Goal: Task Accomplishment & Management: Use online tool/utility

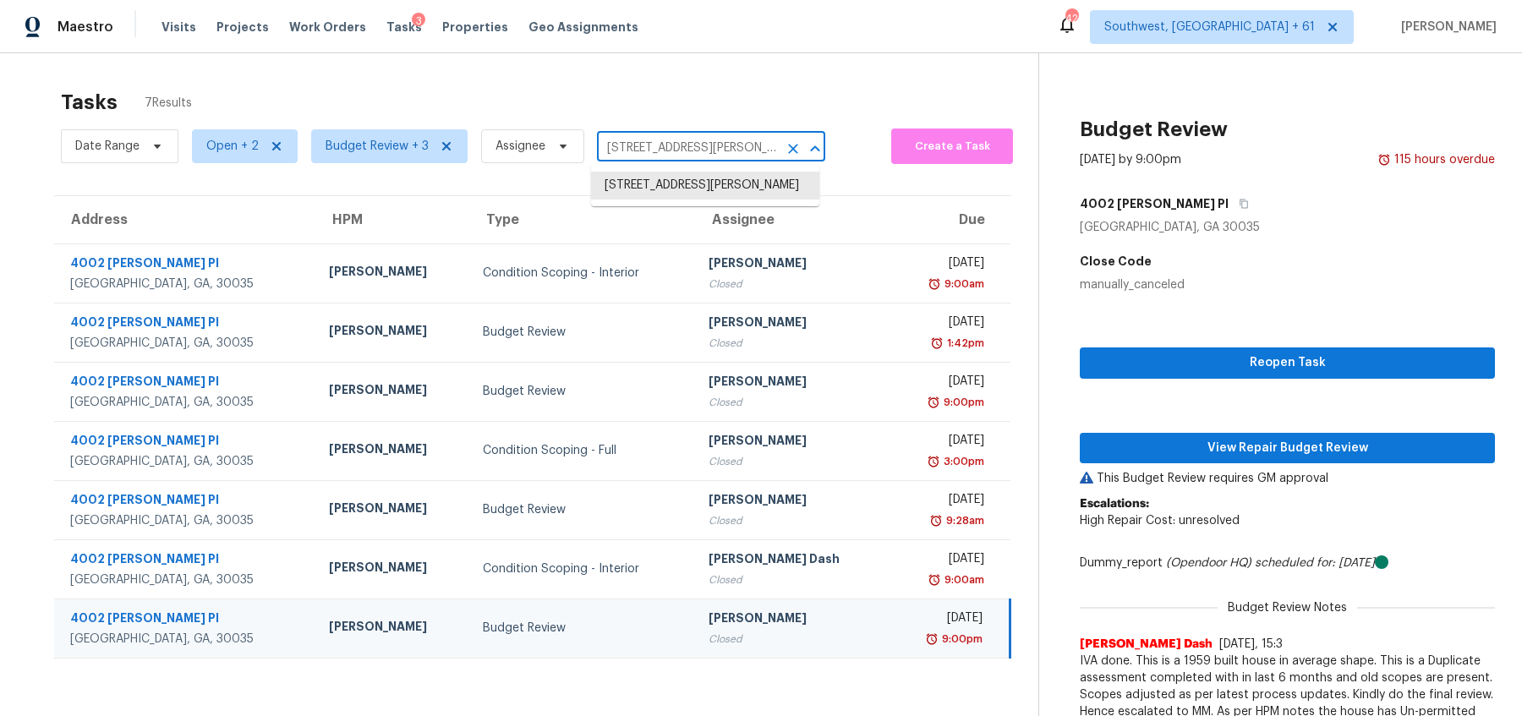
click at [705, 146] on input "[STREET_ADDRESS][PERSON_NAME]" at bounding box center [687, 148] width 181 height 26
paste input "55YJ90WWGSR3B"
click at [731, 151] on input "[STREET_ADDRESS][PERSON_NAME]" at bounding box center [687, 148] width 181 height 26
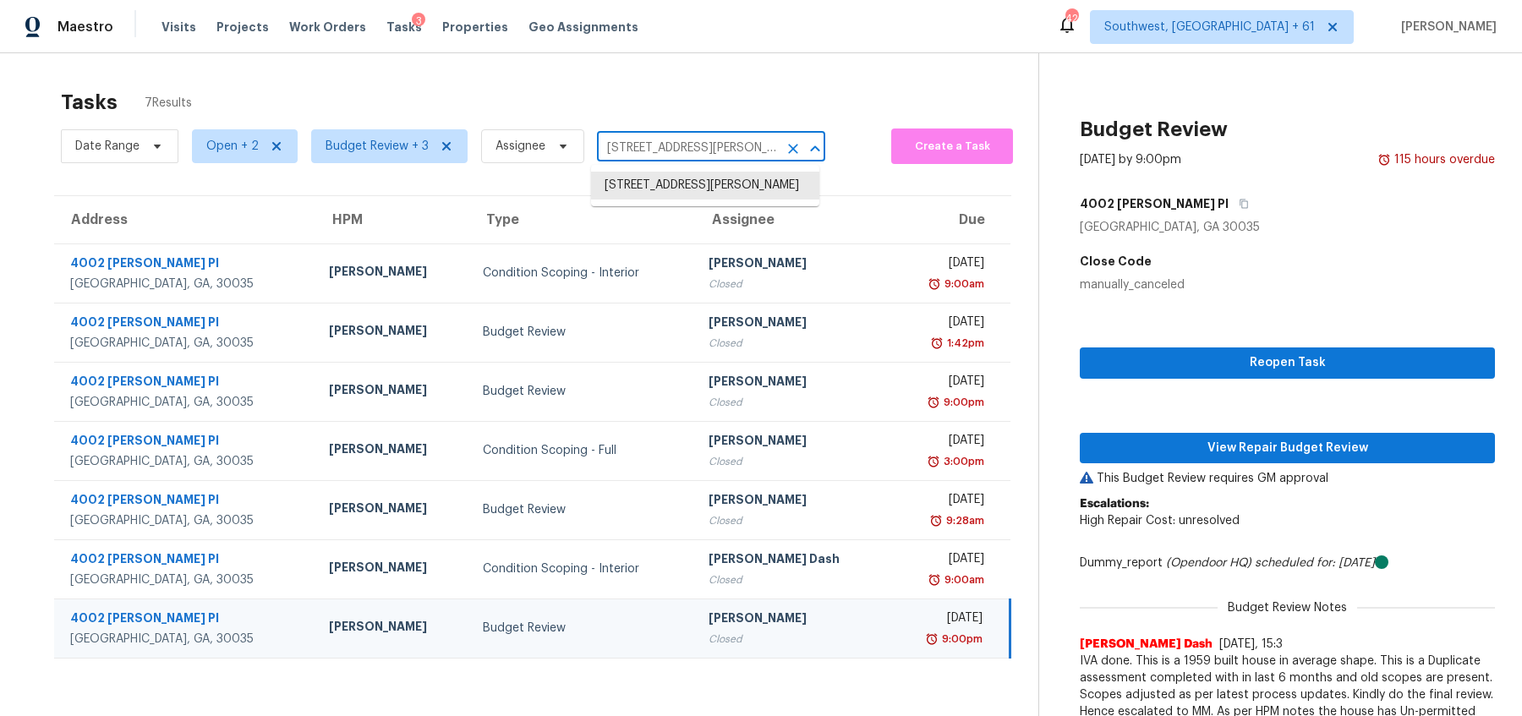
paste input "[STREET_ADDRESS][PERSON_NAME]"
type input "[STREET_ADDRESS][PERSON_NAME]"
click at [666, 190] on li "[STREET_ADDRESS][PERSON_NAME]" at bounding box center [705, 186] width 228 height 28
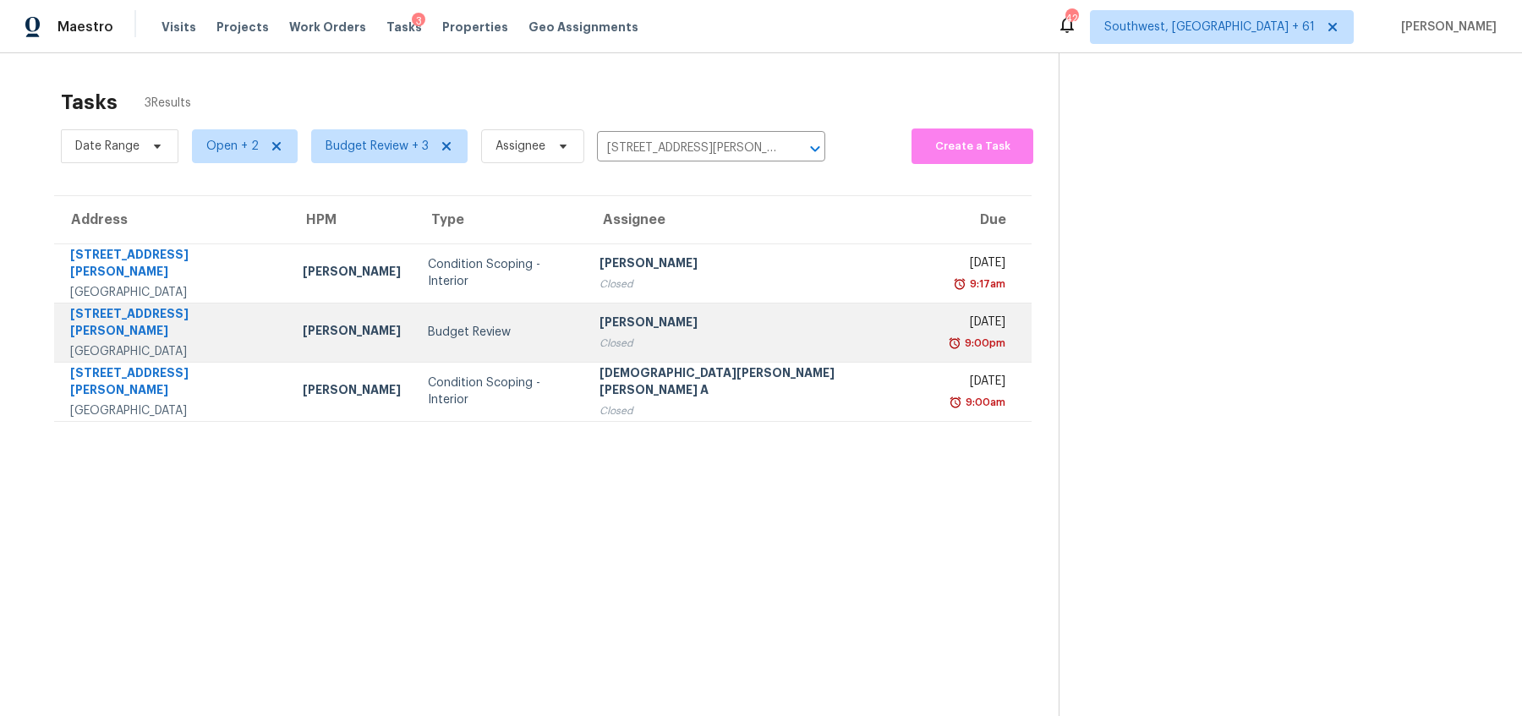
click at [637, 335] on div "Closed" at bounding box center [760, 343] width 323 height 17
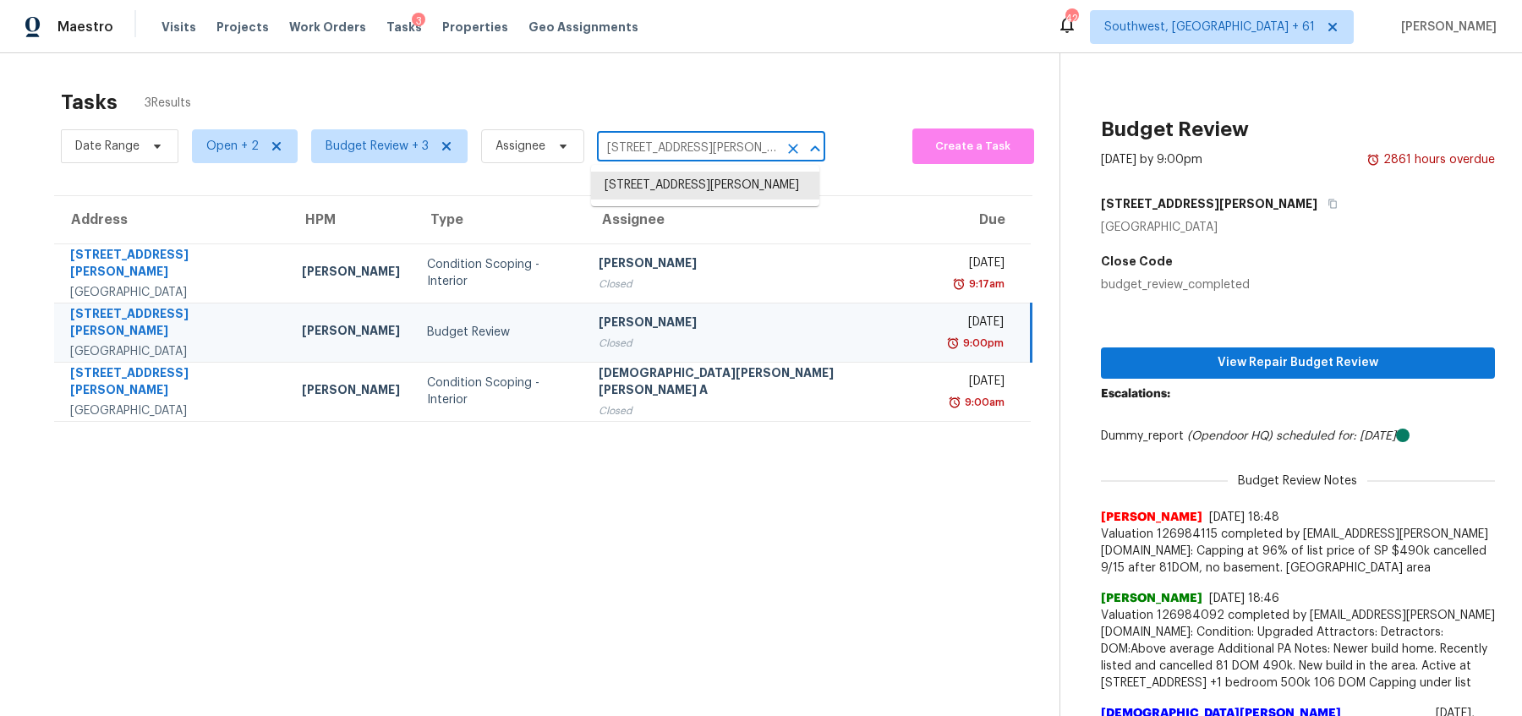
click at [637, 159] on input "[STREET_ADDRESS][PERSON_NAME]" at bounding box center [687, 148] width 181 height 26
paste input "[STREET_ADDRESS][PERSON_NAME]"
type input "[STREET_ADDRESS][PERSON_NAME]"
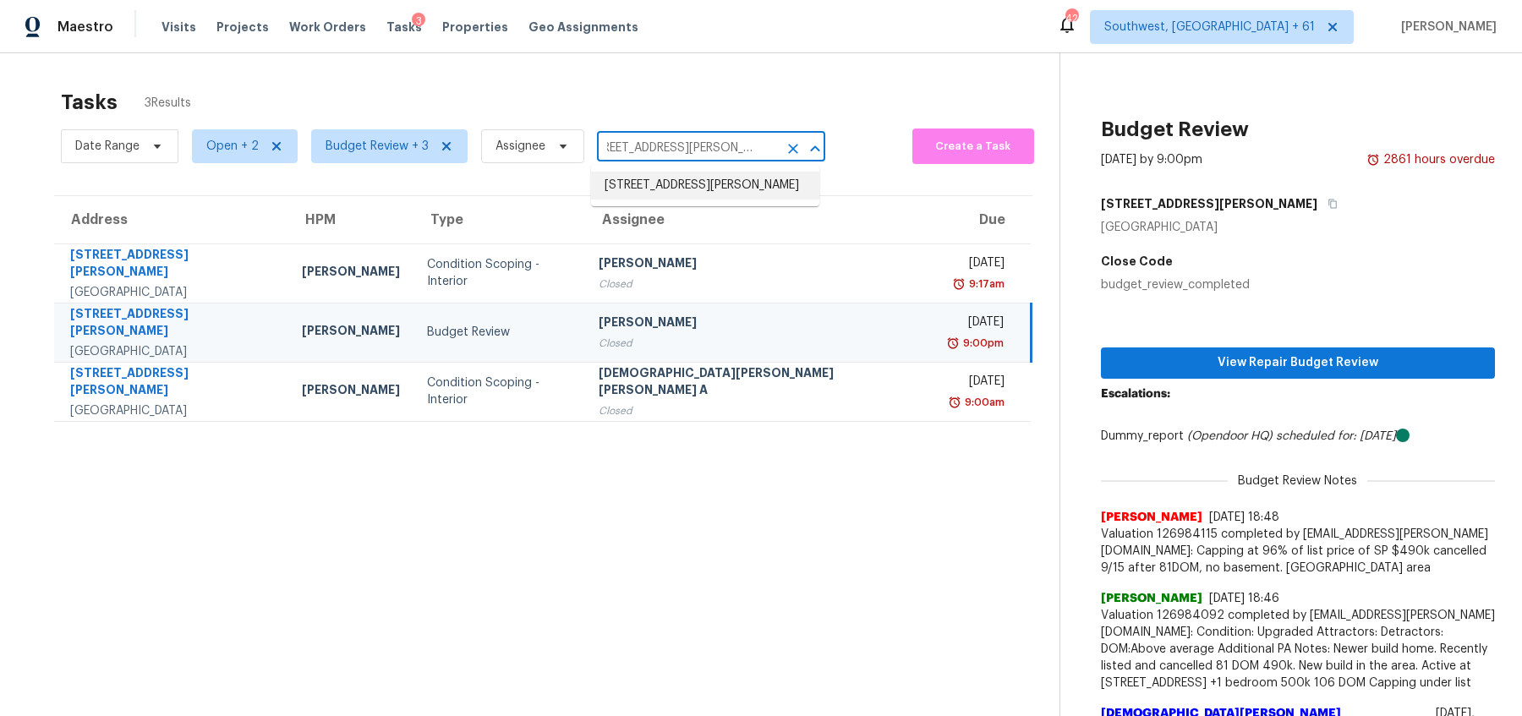
click at [637, 182] on li "[STREET_ADDRESS][PERSON_NAME]" at bounding box center [705, 186] width 228 height 28
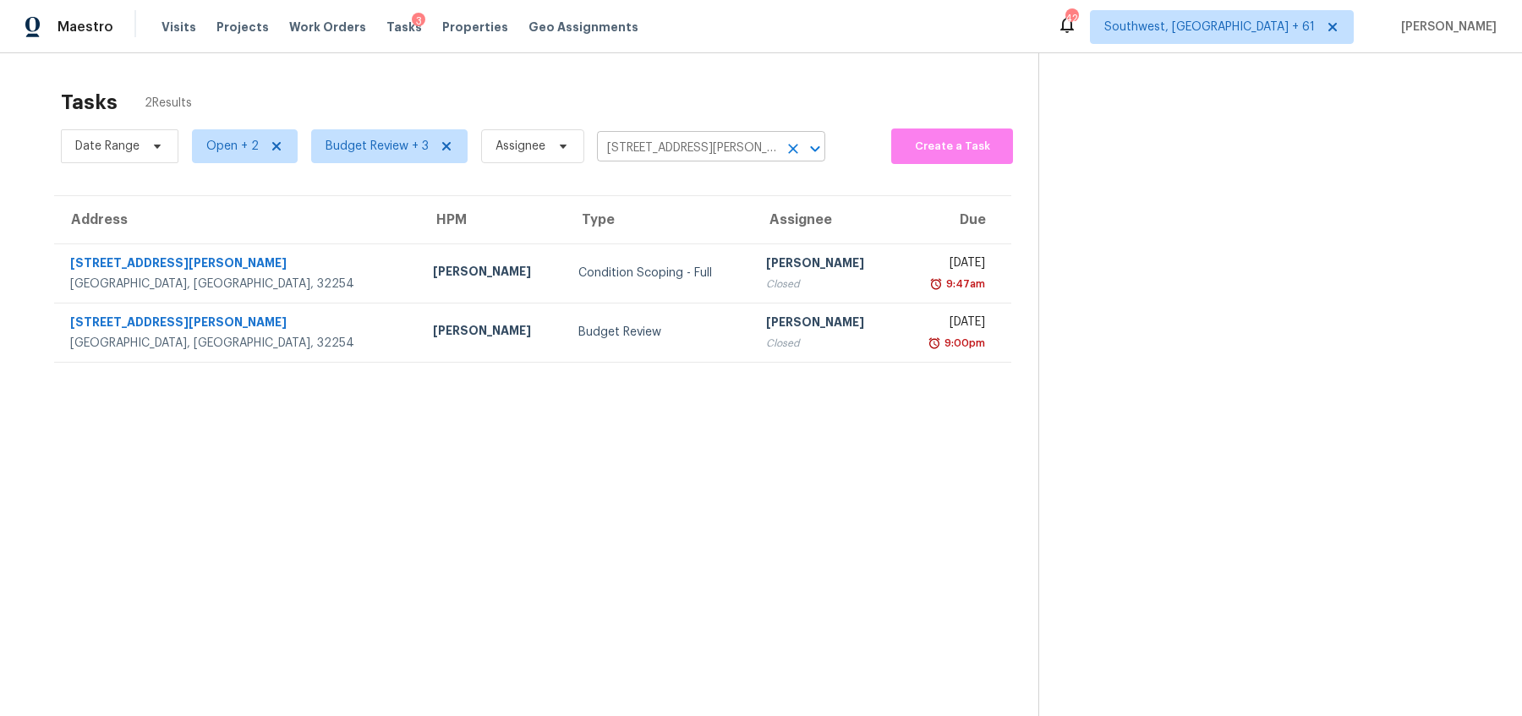
click at [719, 135] on input "[STREET_ADDRESS][PERSON_NAME]" at bounding box center [687, 148] width 181 height 26
paste input "[STREET_ADDRESS][PERSON_NAME]"
type input "[STREET_ADDRESS][PERSON_NAME]"
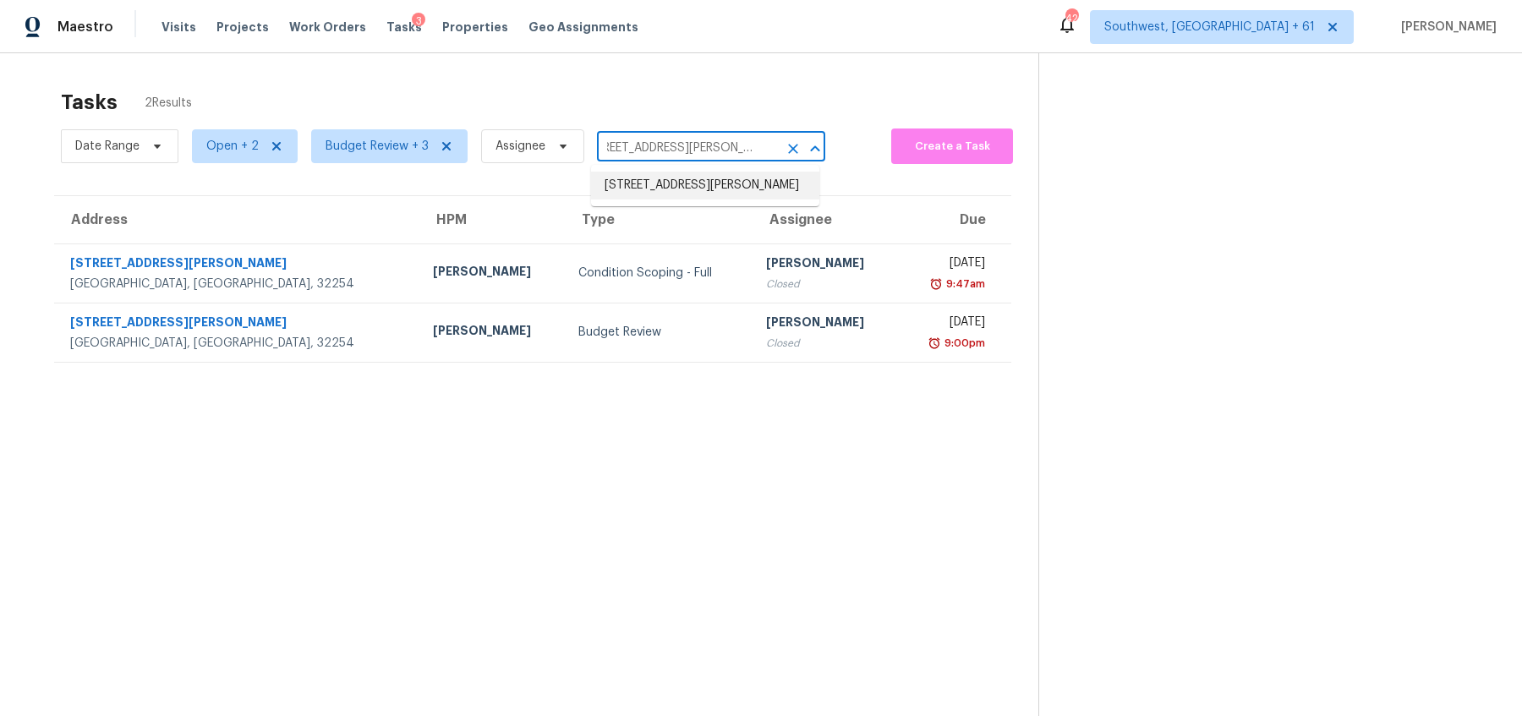
click at [676, 185] on li "[STREET_ADDRESS][PERSON_NAME]" at bounding box center [705, 186] width 228 height 28
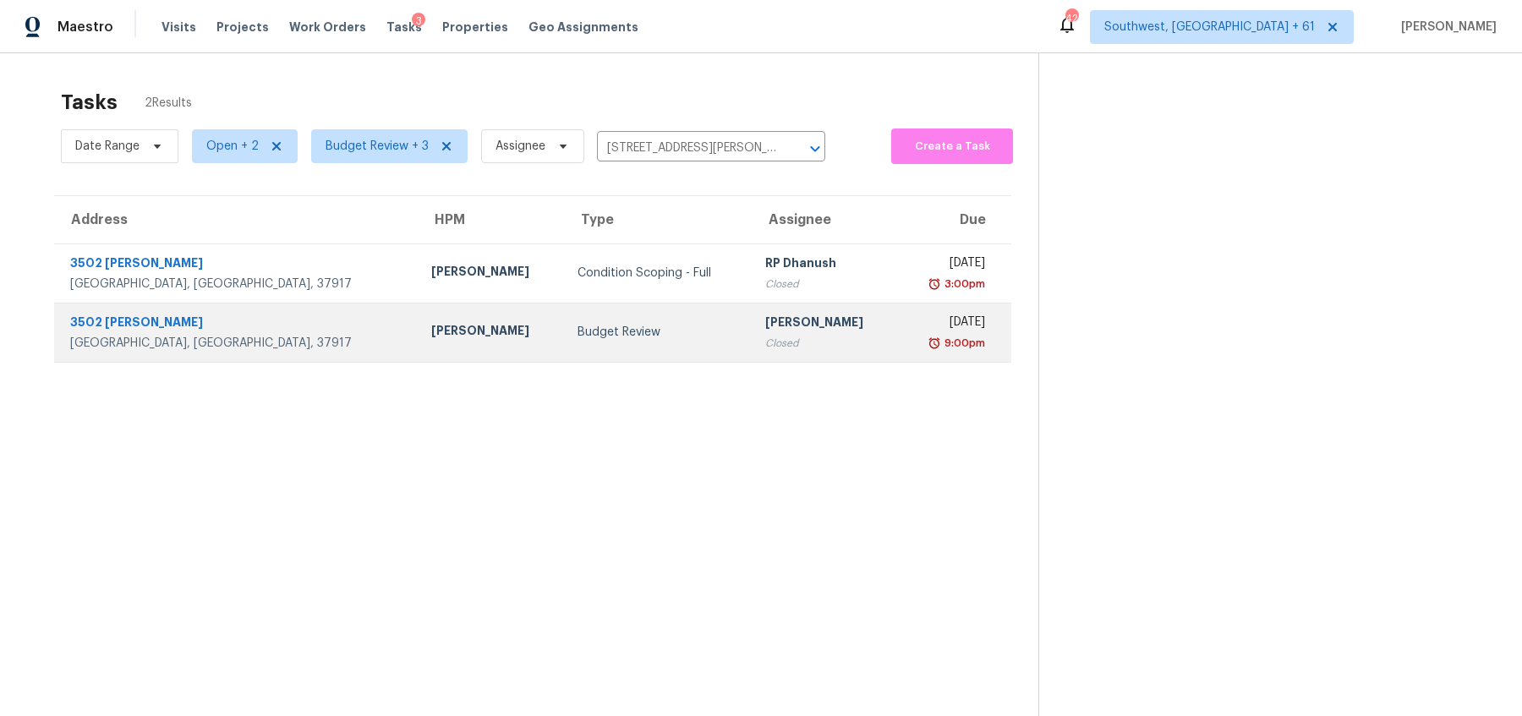
click at [752, 331] on td "[PERSON_NAME] Closed" at bounding box center [825, 332] width 146 height 59
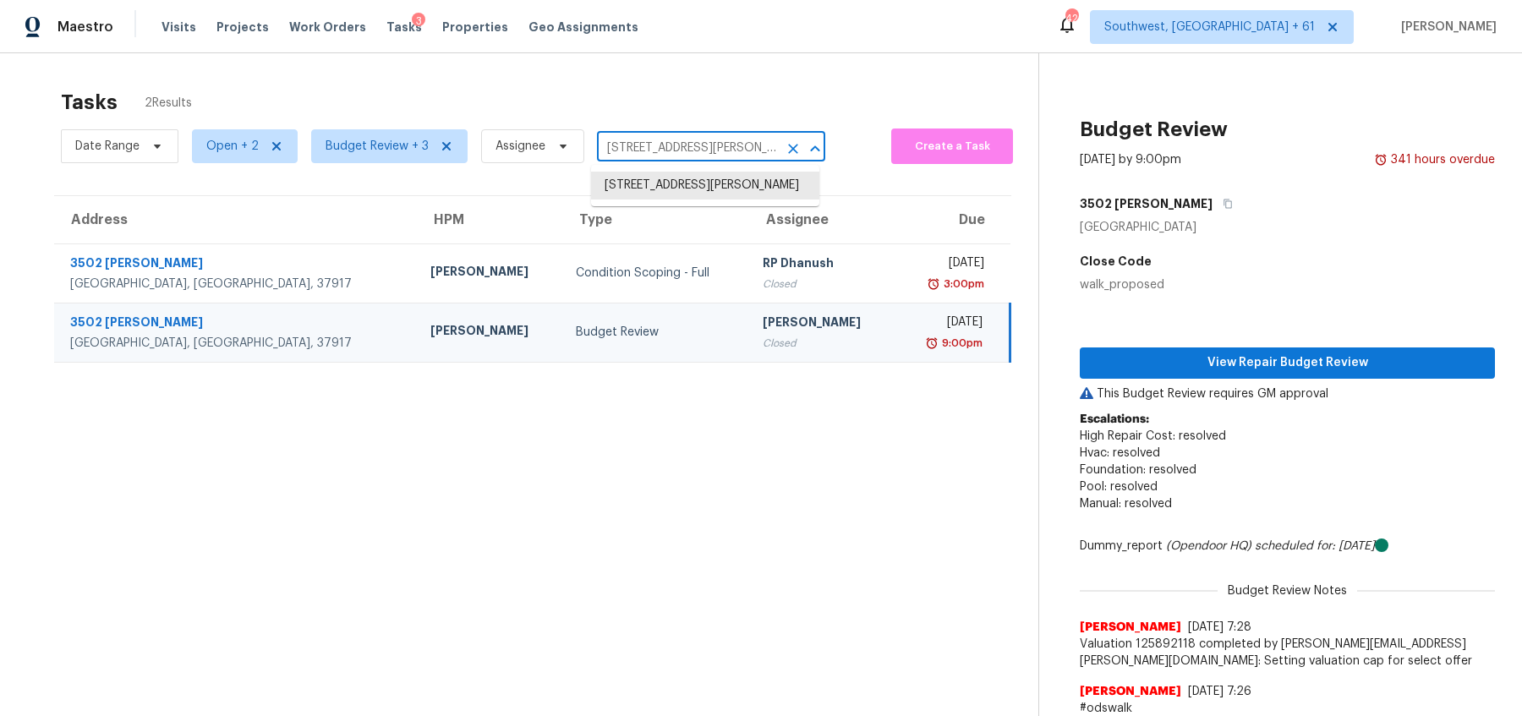
click at [689, 147] on input "[STREET_ADDRESS][PERSON_NAME]" at bounding box center [687, 148] width 181 height 26
paste input "5WS9PV7XRJPZ8"
click at [639, 150] on input "[STREET_ADDRESS][PERSON_NAME]" at bounding box center [687, 148] width 181 height 26
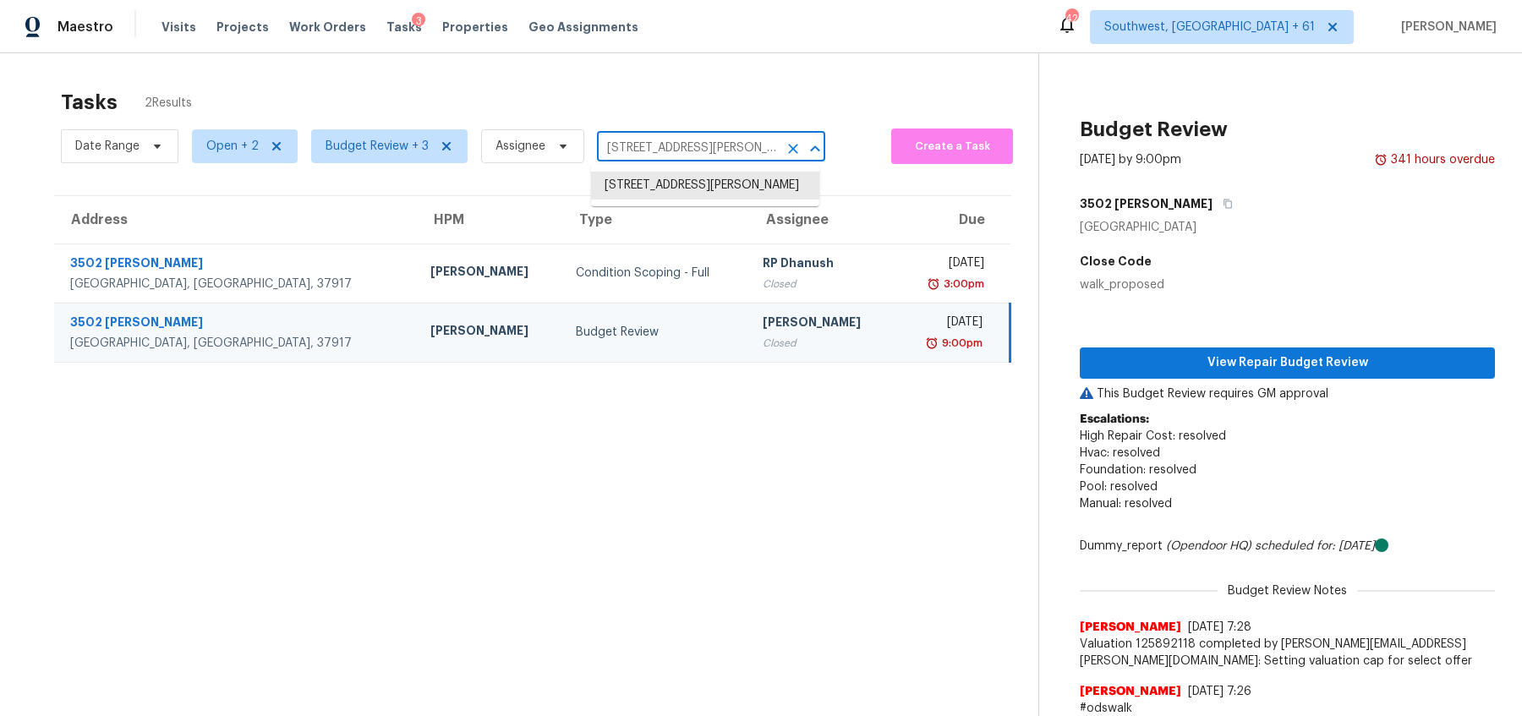
click at [639, 150] on input "[STREET_ADDRESS][PERSON_NAME]" at bounding box center [687, 148] width 181 height 26
paste input "[STREET_ADDRESS]"
type input "[STREET_ADDRESS]"
click at [643, 200] on li "[STREET_ADDRESS]" at bounding box center [705, 186] width 228 height 28
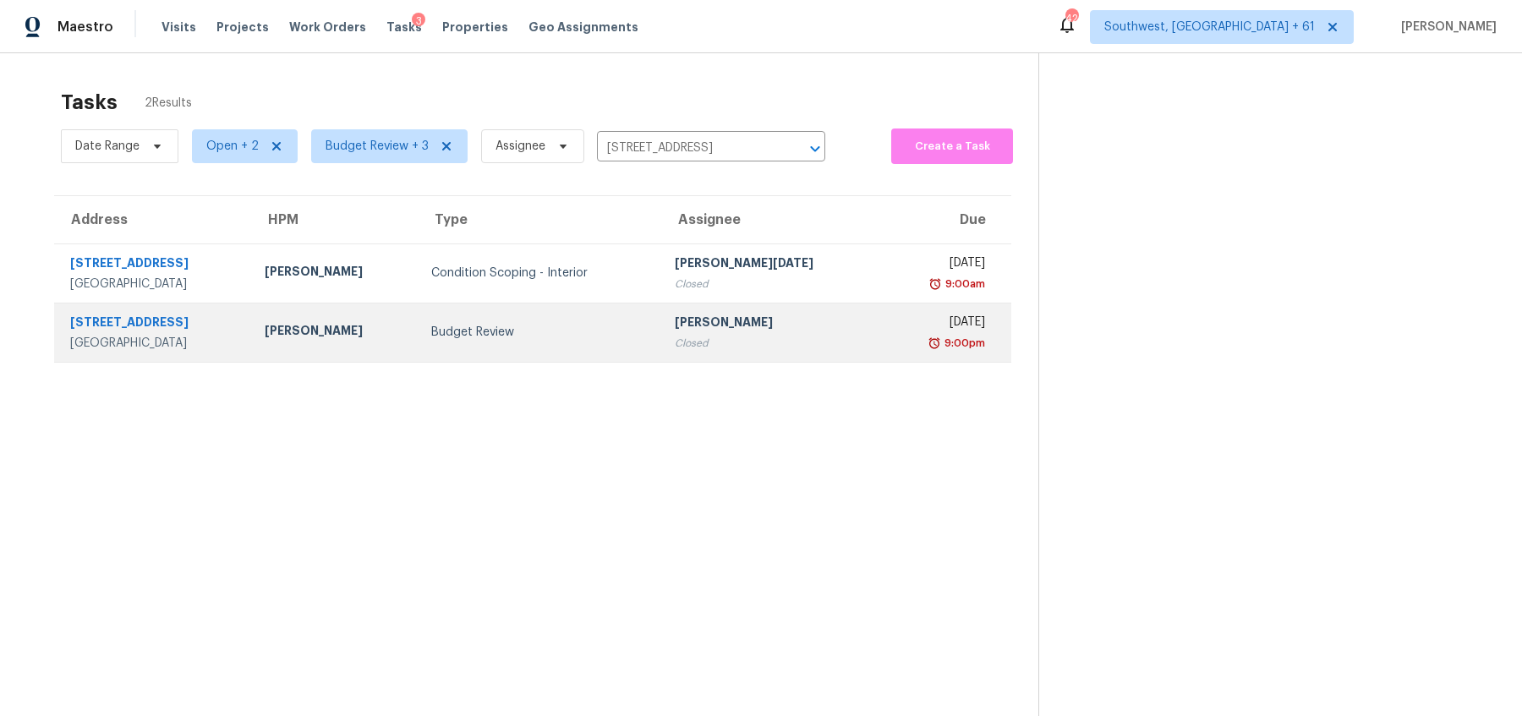
click at [606, 342] on td "Budget Review" at bounding box center [540, 332] width 244 height 59
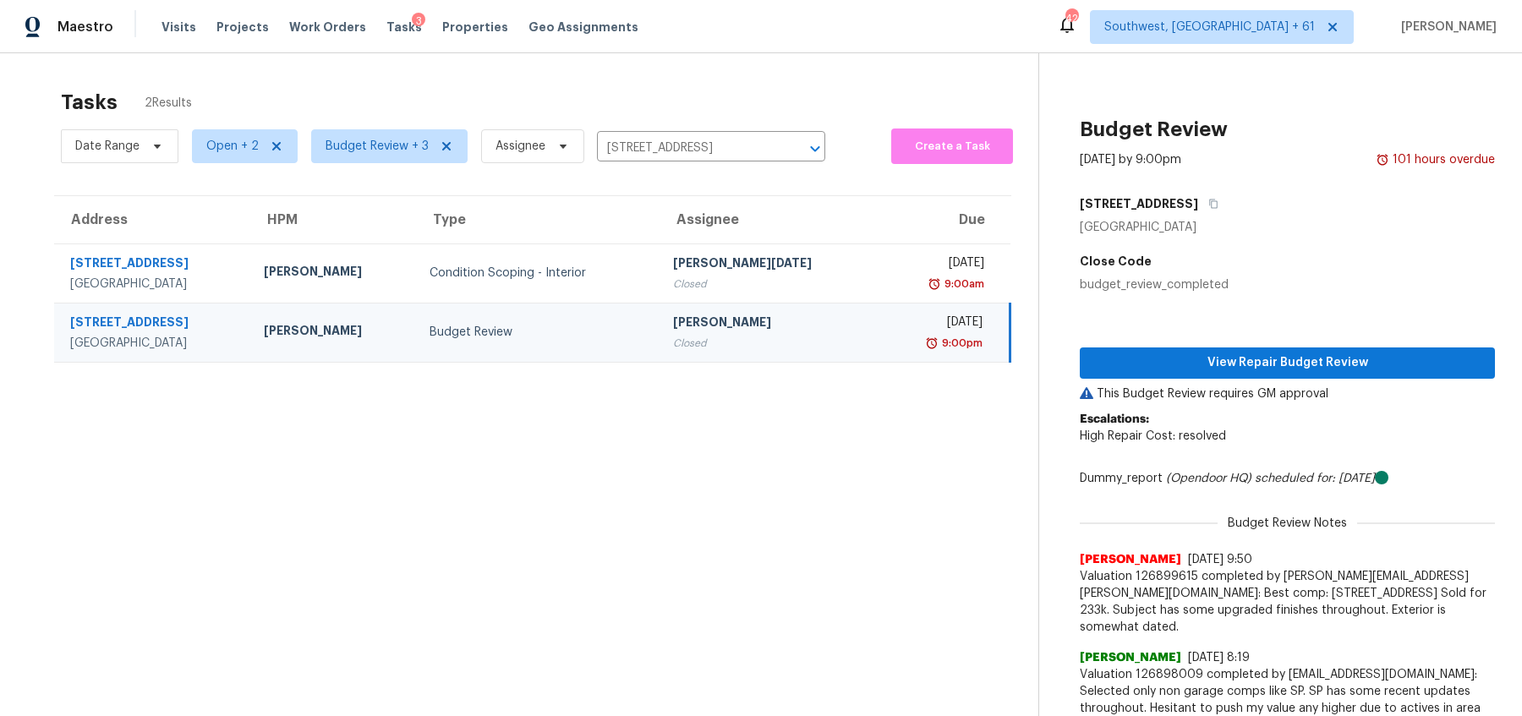
click at [1282, 114] on div "Budget Review" at bounding box center [1287, 129] width 415 height 44
click at [668, 134] on div "Date Range Open + 2 Budget Review + 3 Assignee [STREET_ADDRESS] ​" at bounding box center [443, 146] width 764 height 44
click at [662, 149] on input "[STREET_ADDRESS]" at bounding box center [687, 148] width 181 height 26
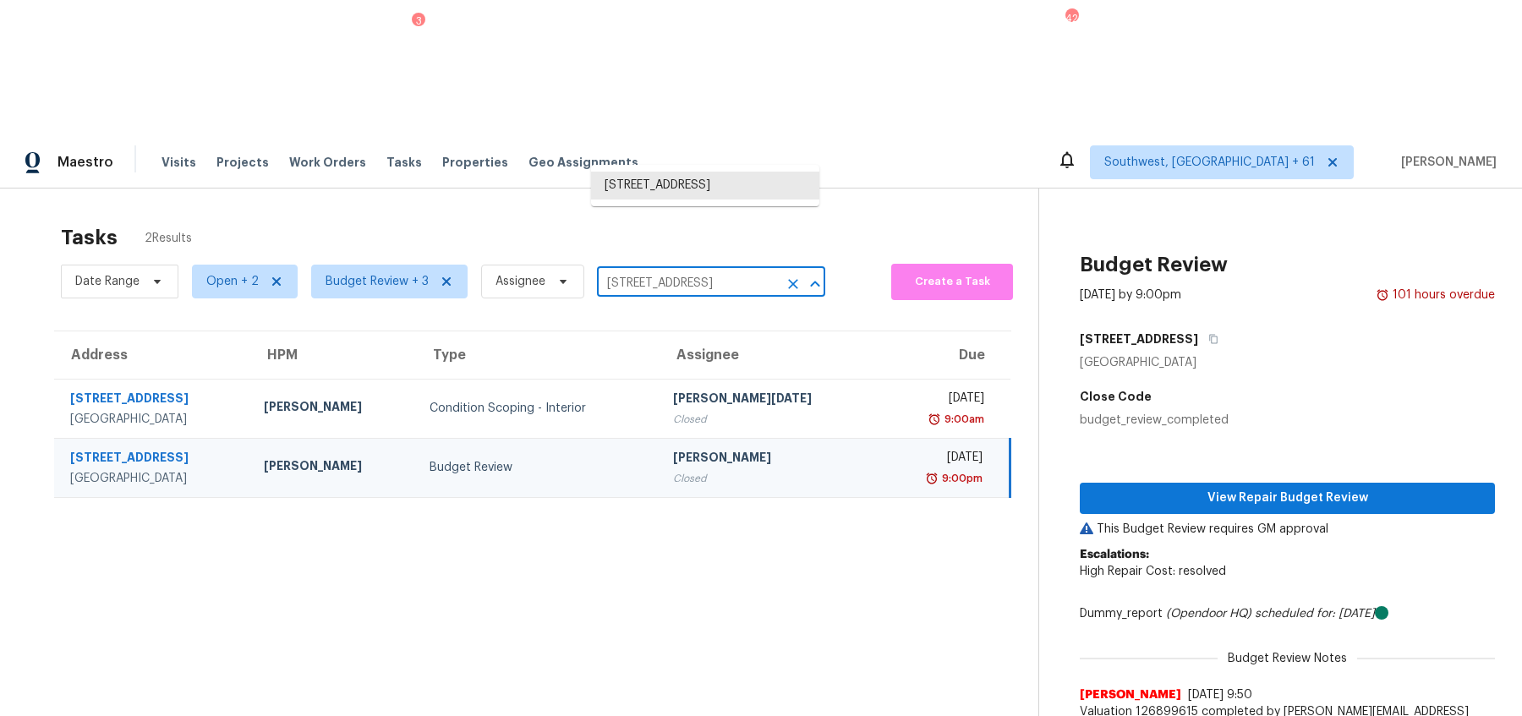
click at [662, 271] on input "[STREET_ADDRESS]" at bounding box center [687, 284] width 181 height 26
paste input "[STREET_ADDRESS]"
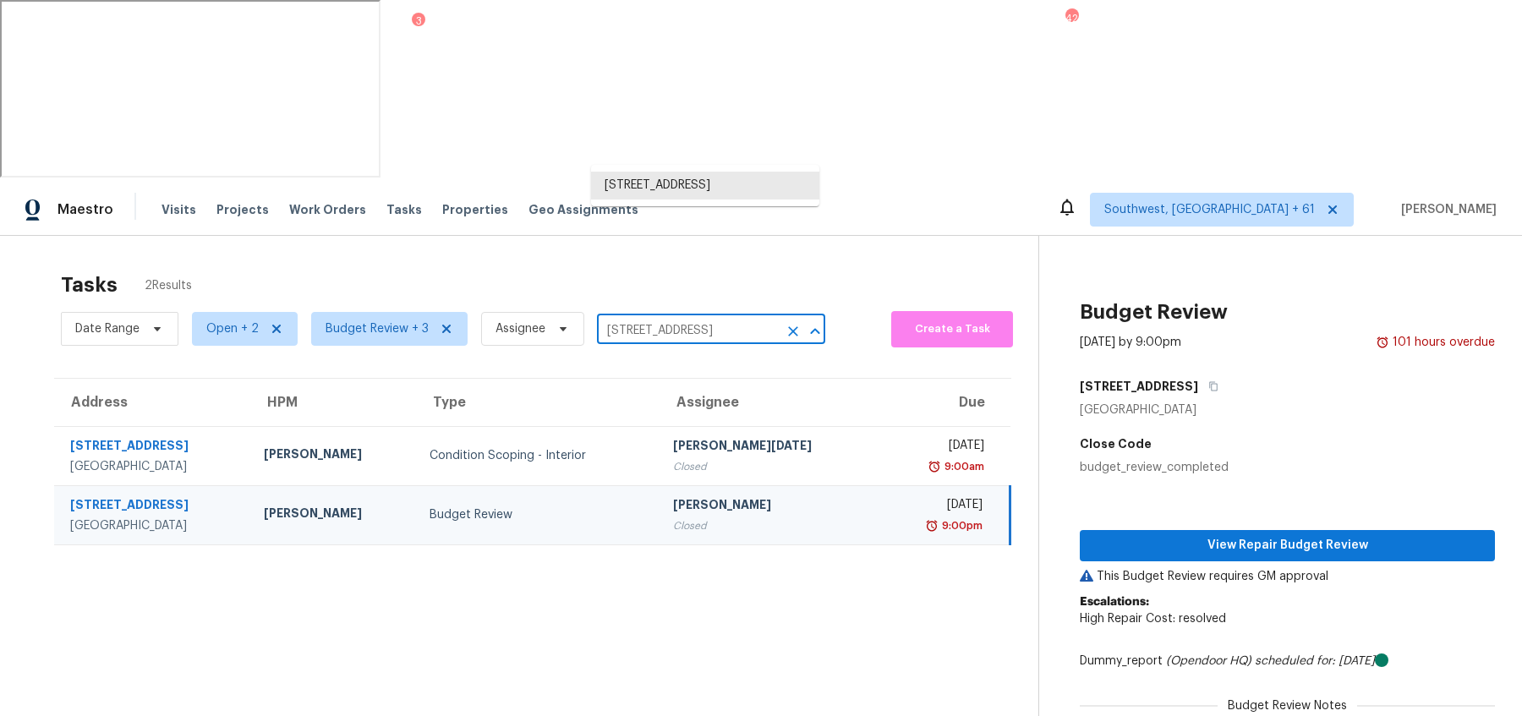
click at [663, 318] on input "[STREET_ADDRESS]" at bounding box center [687, 331] width 181 height 26
paste input "[STREET_ADDRESS]"
type input "[STREET_ADDRESS]"
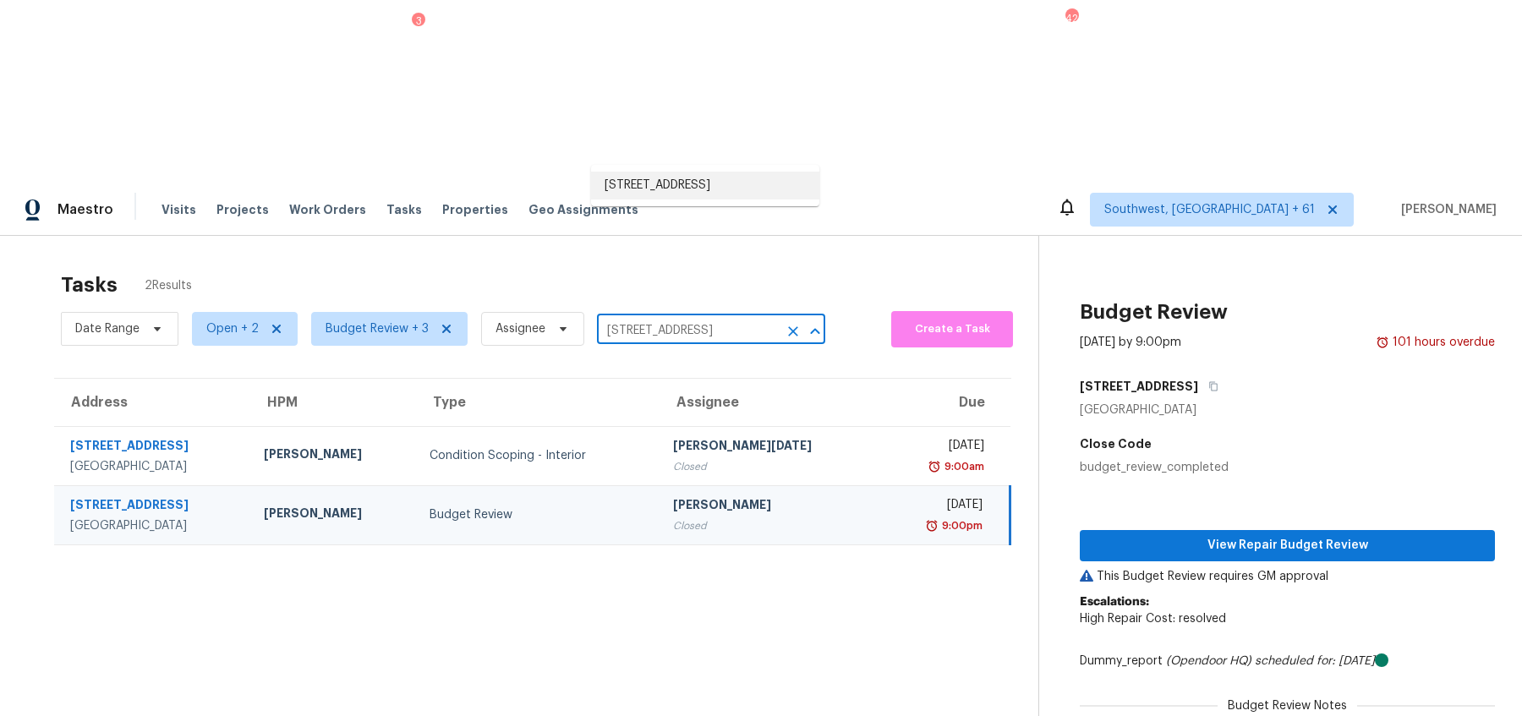
click at [692, 193] on li "[STREET_ADDRESS]" at bounding box center [705, 186] width 228 height 28
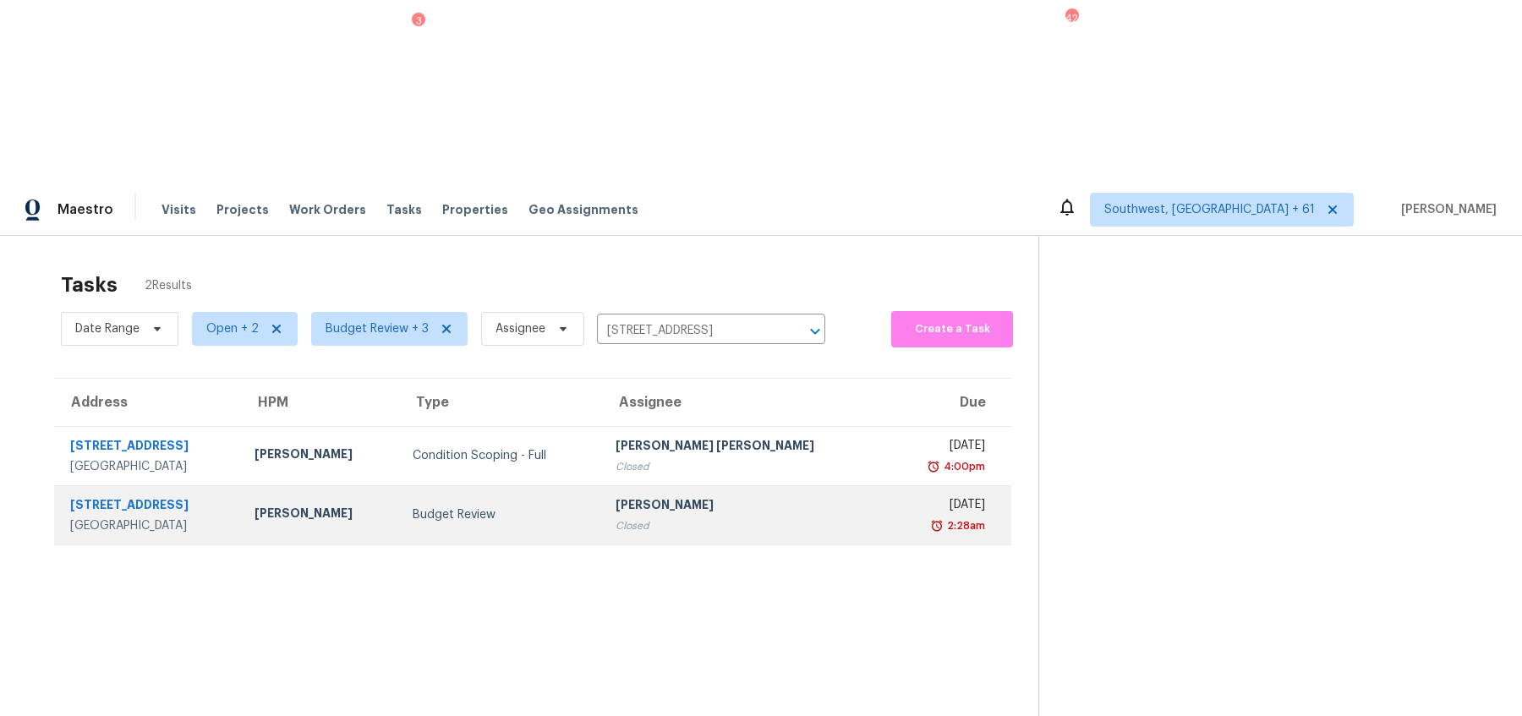
click at [680, 517] on div "Closed" at bounding box center [744, 525] width 258 height 17
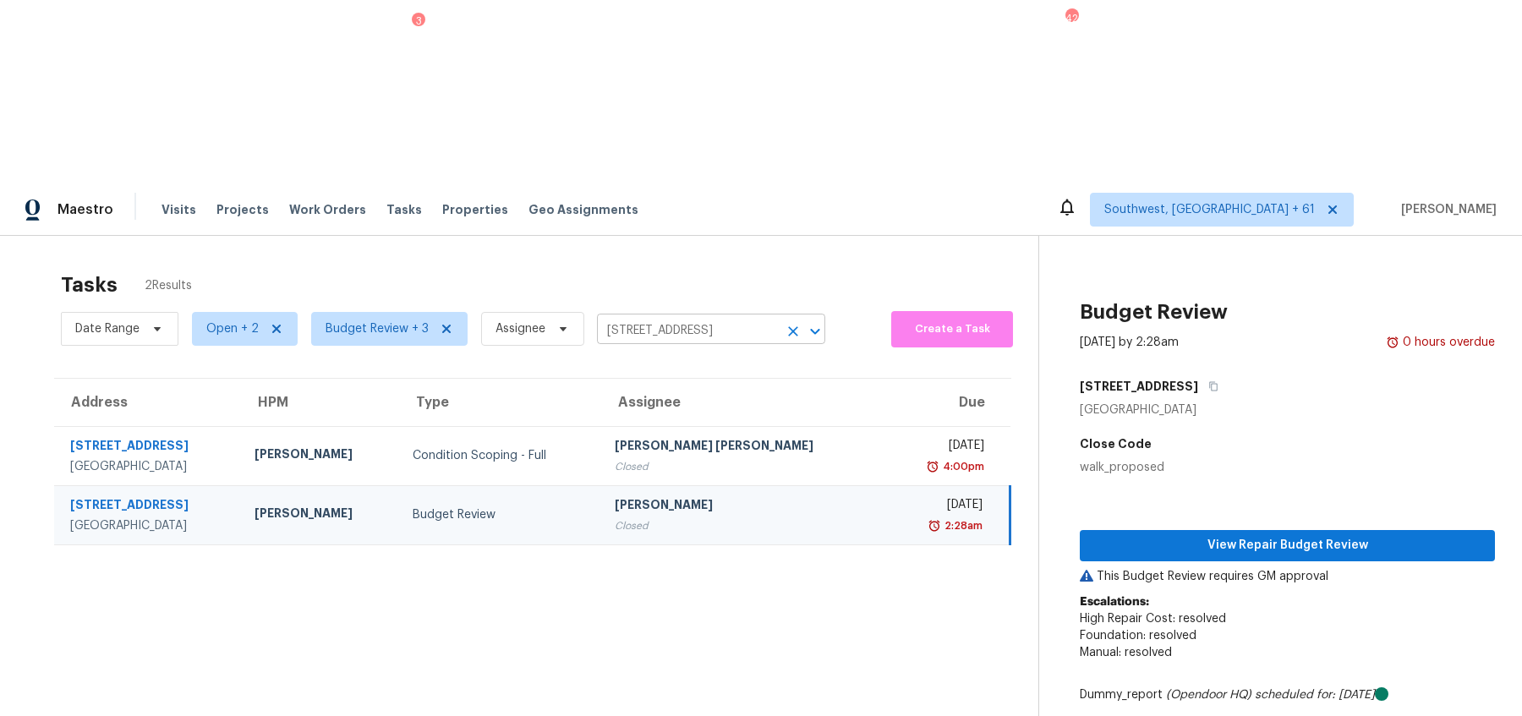
click at [676, 318] on input "[STREET_ADDRESS]" at bounding box center [687, 331] width 181 height 26
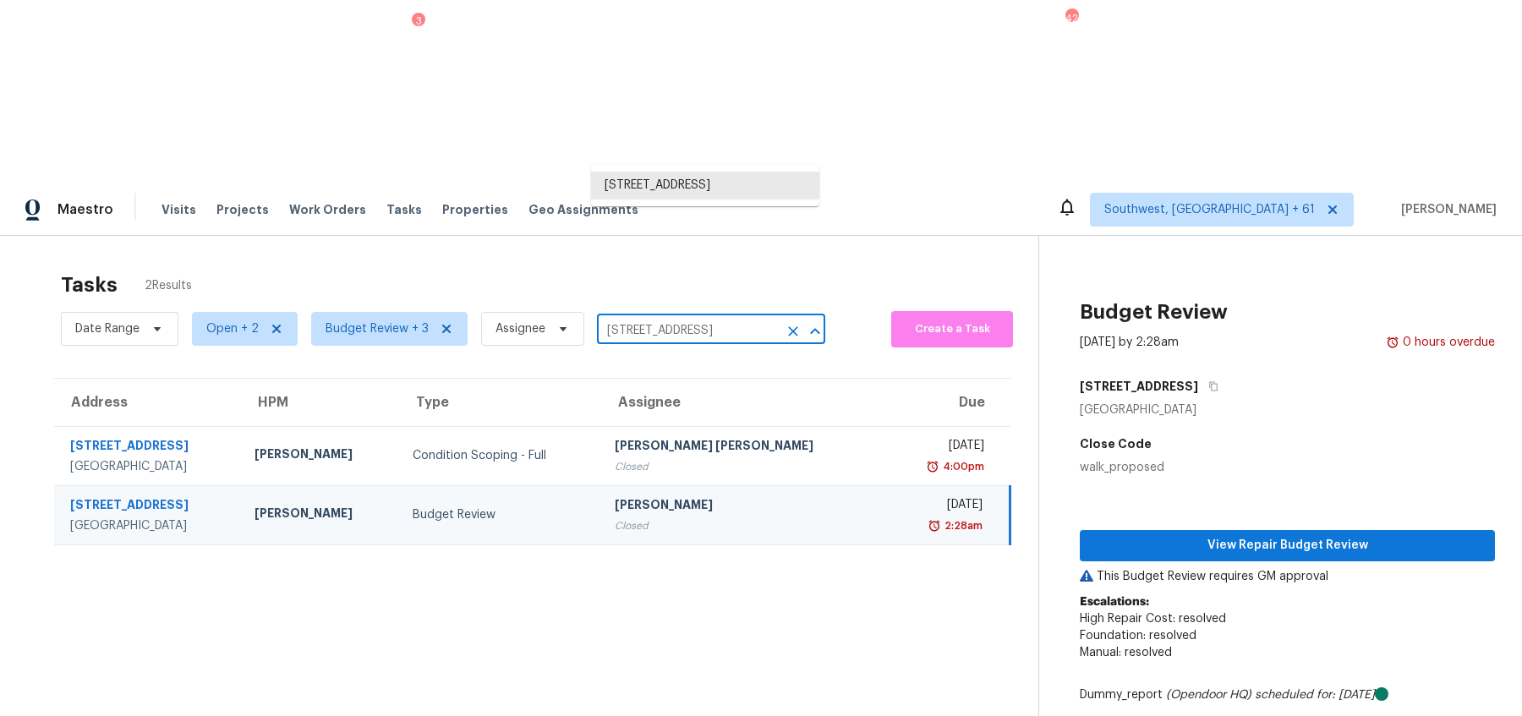
click at [676, 318] on input "[STREET_ADDRESS]" at bounding box center [687, 331] width 181 height 26
paste input "[STREET_ADDRESS]"
type input "[STREET_ADDRESS]"
click at [668, 183] on li "[STREET_ADDRESS]" at bounding box center [705, 186] width 228 height 28
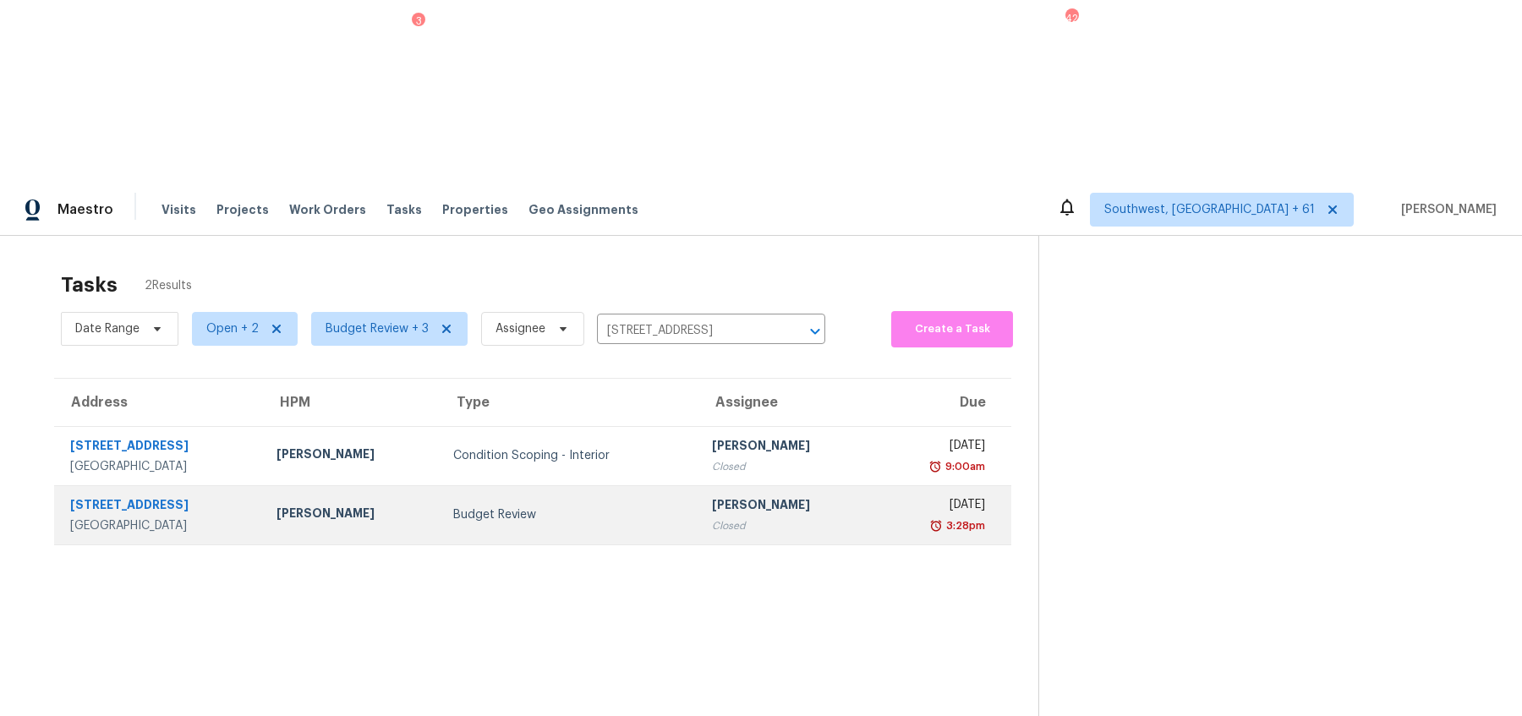
click at [613, 506] on div "Budget Review" at bounding box center [569, 514] width 232 height 17
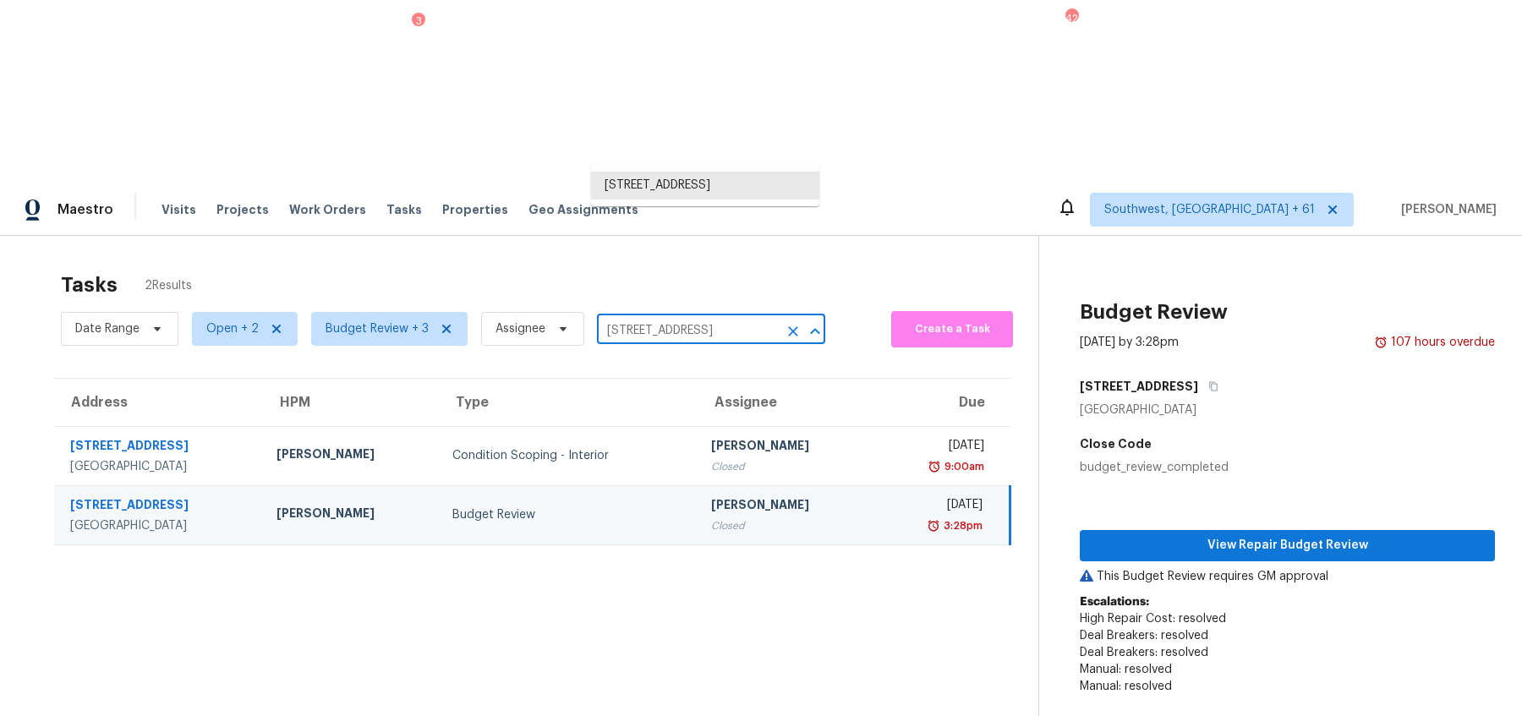
click at [629, 318] on input "[STREET_ADDRESS]" at bounding box center [687, 331] width 181 height 26
paste input "[STREET_ADDRESS]"
type input "[STREET_ADDRESS]"
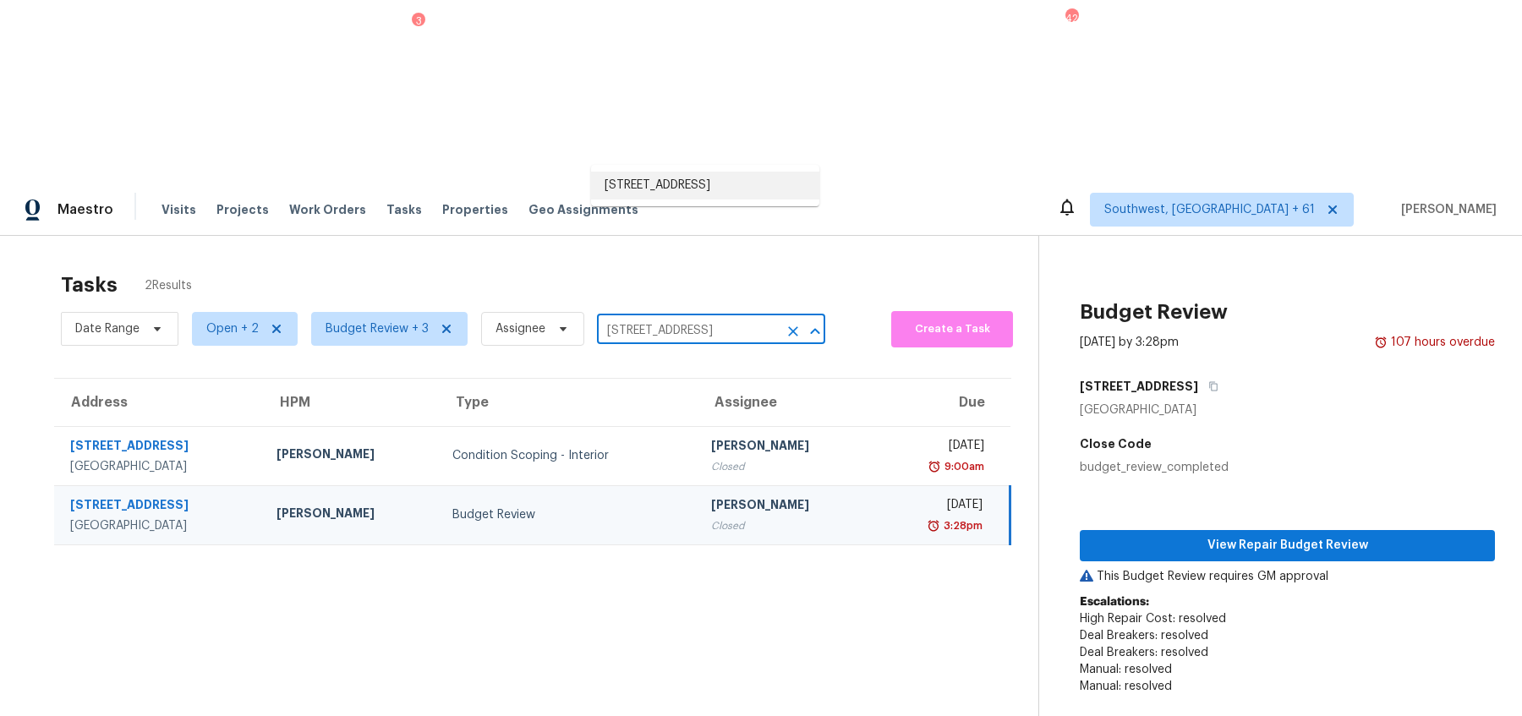
click at [648, 183] on li "[STREET_ADDRESS]" at bounding box center [705, 186] width 228 height 28
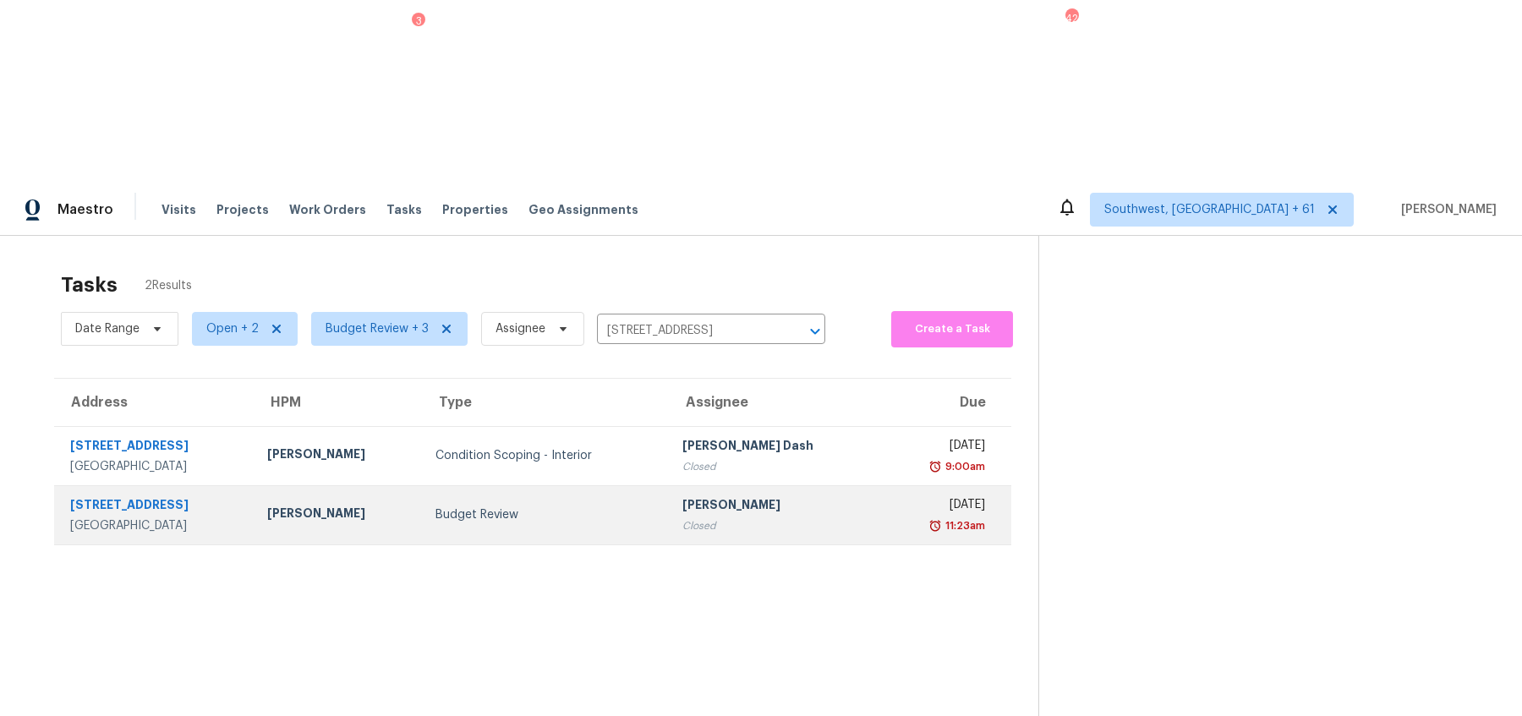
click at [615, 485] on td "Budget Review" at bounding box center [545, 514] width 247 height 59
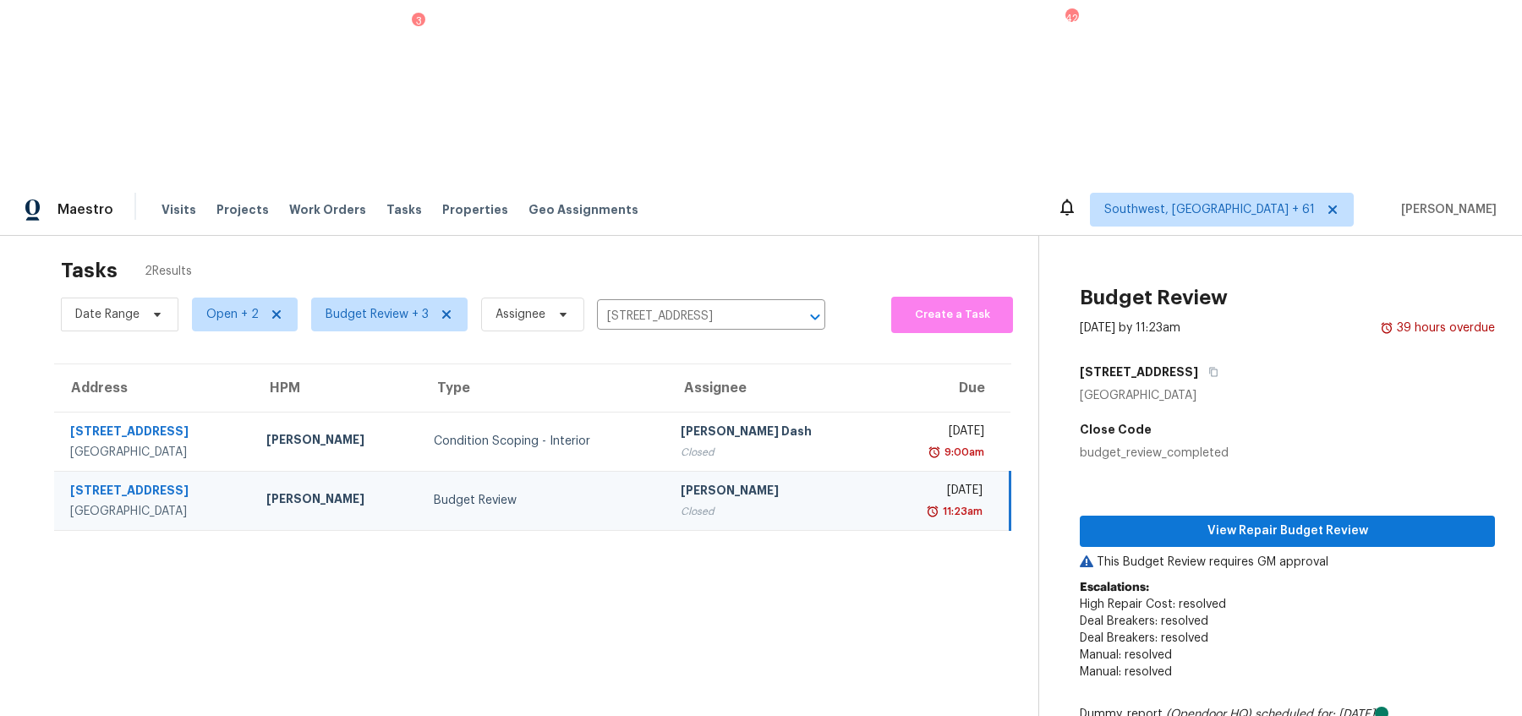
scroll to position [13, 0]
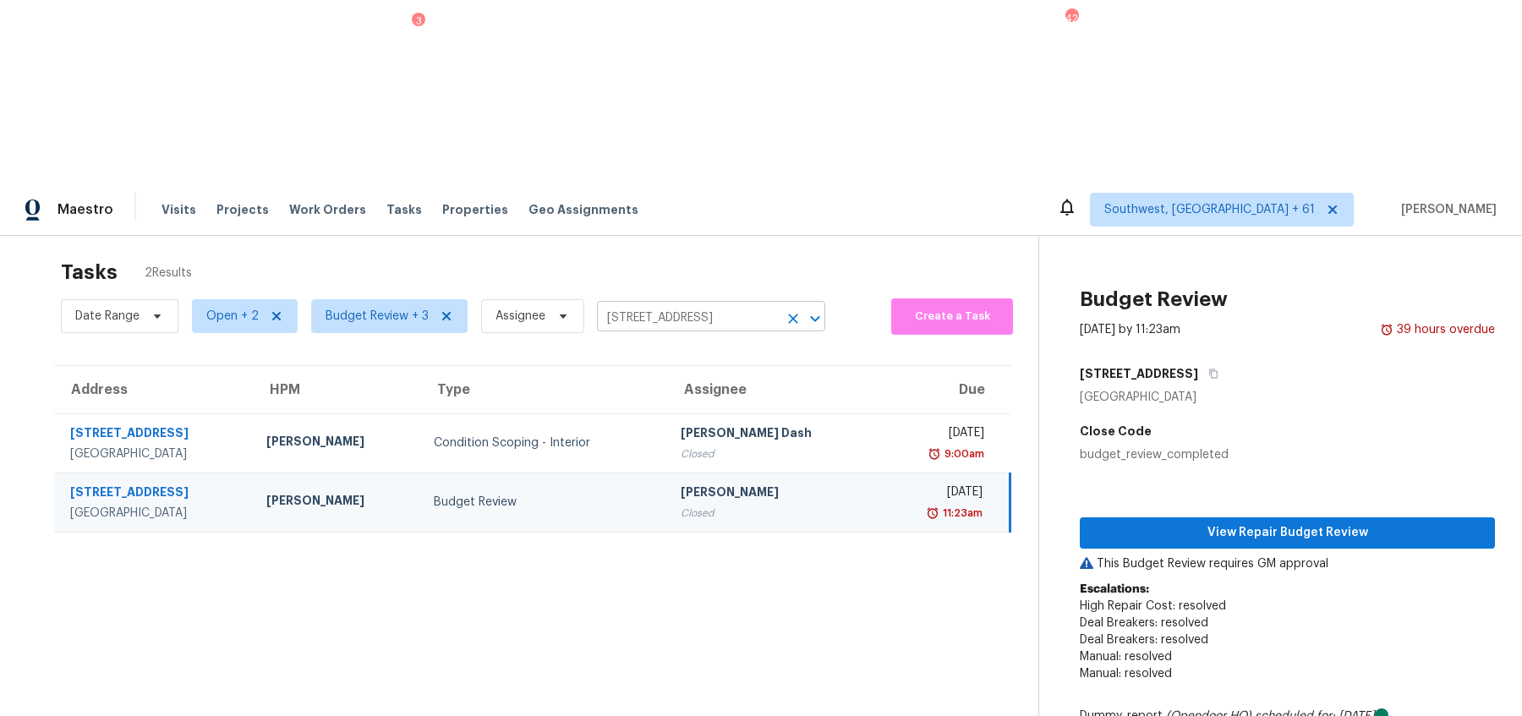
click at [672, 305] on input "[STREET_ADDRESS]" at bounding box center [687, 318] width 181 height 26
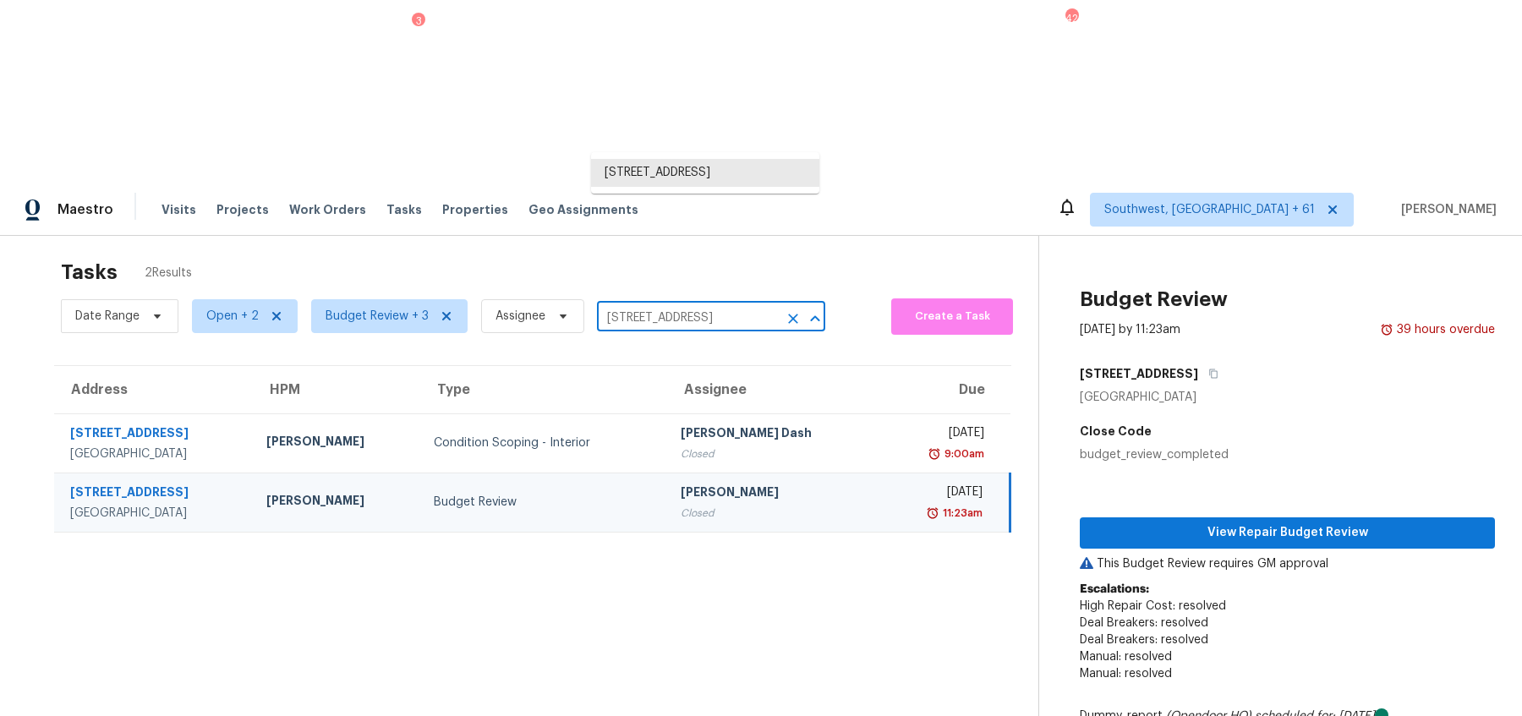
paste input "[STREET_ADDRESS]"
type input "[STREET_ADDRESS]"
click at [650, 176] on li "[STREET_ADDRESS]" at bounding box center [705, 173] width 228 height 28
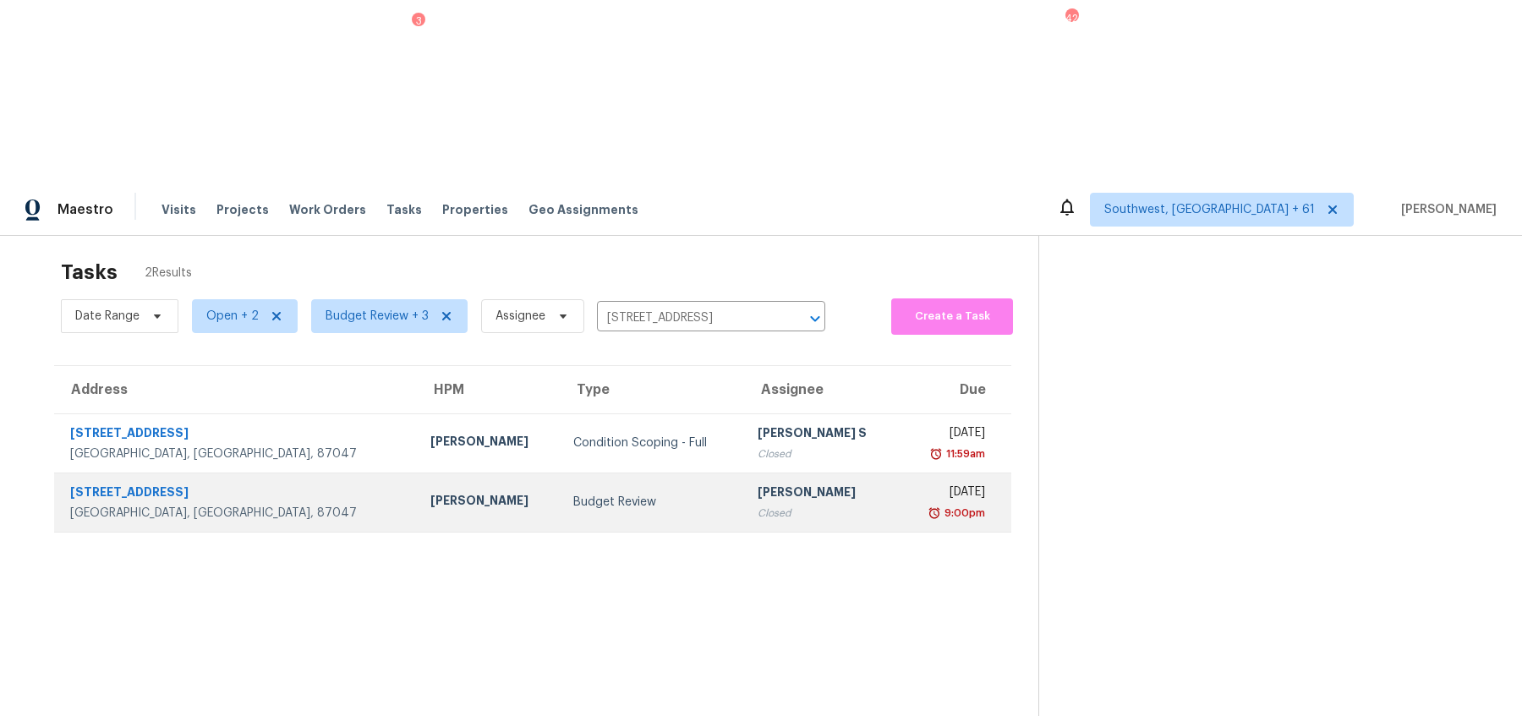
click at [420, 473] on td "[PERSON_NAME]" at bounding box center [489, 502] width 144 height 59
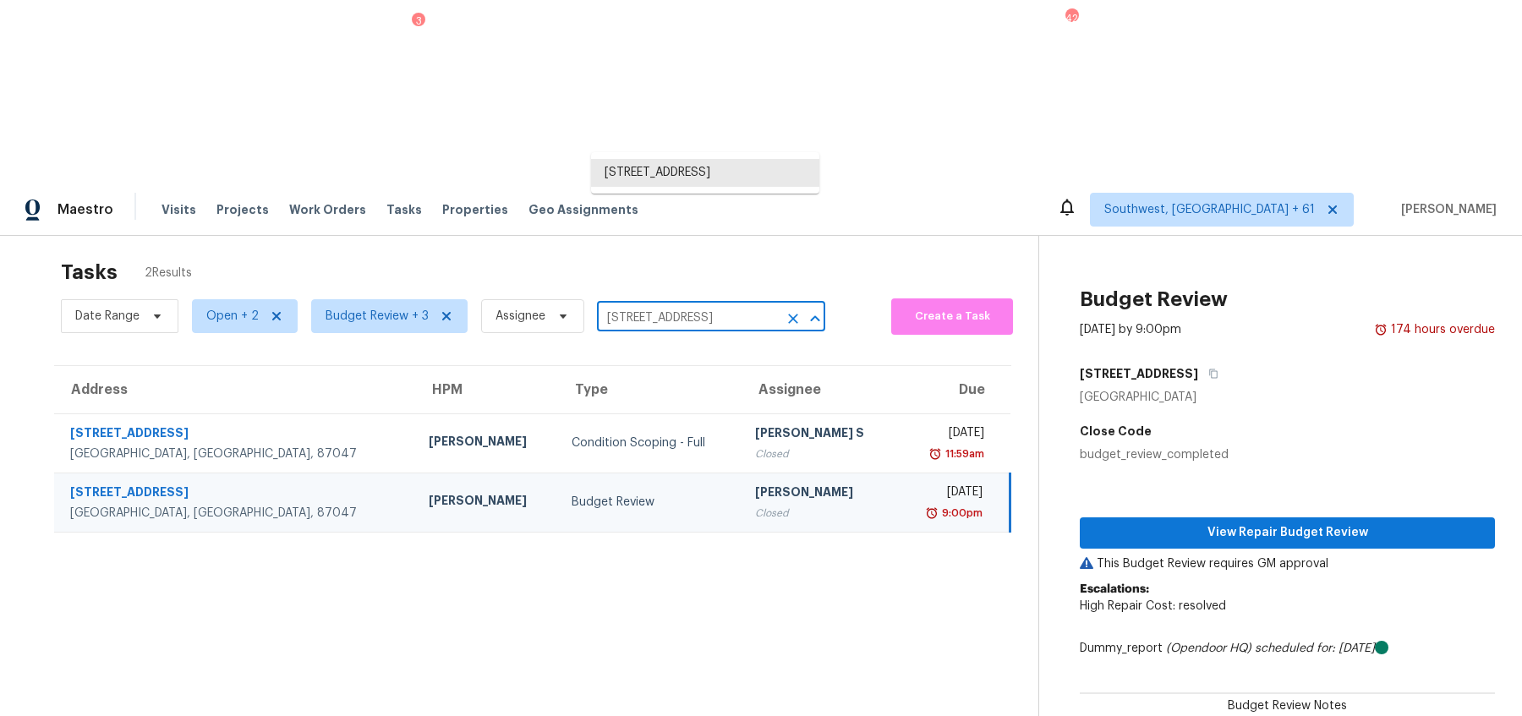
click at [644, 305] on input "[STREET_ADDRESS]" at bounding box center [687, 318] width 181 height 26
paste input "[STREET_ADDRESS][PERSON_NAME]"
type input "[STREET_ADDRESS][PERSON_NAME]"
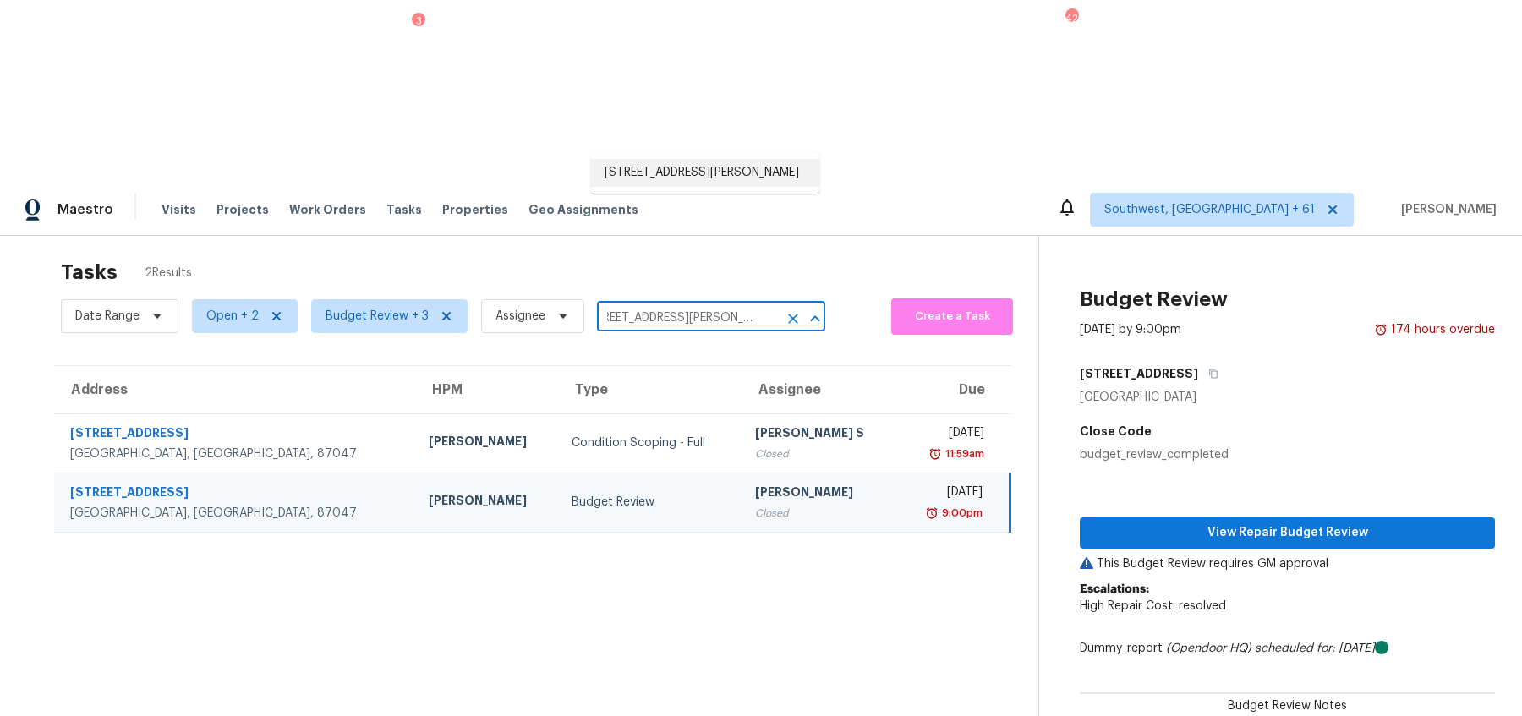
click at [628, 175] on li "[STREET_ADDRESS][PERSON_NAME]" at bounding box center [705, 173] width 228 height 28
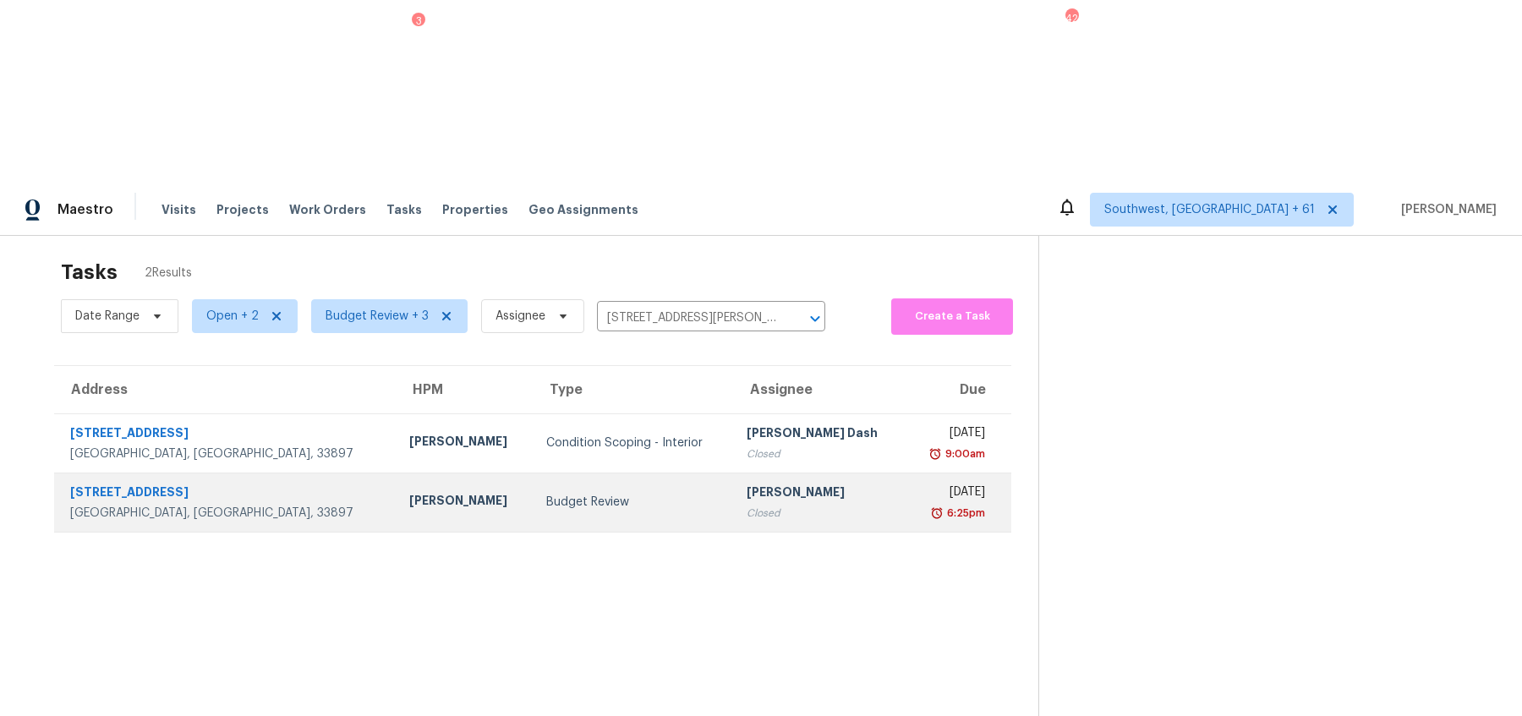
click at [612, 494] on div "Budget Review" at bounding box center [632, 502] width 173 height 17
